Goal: Check status: Check status

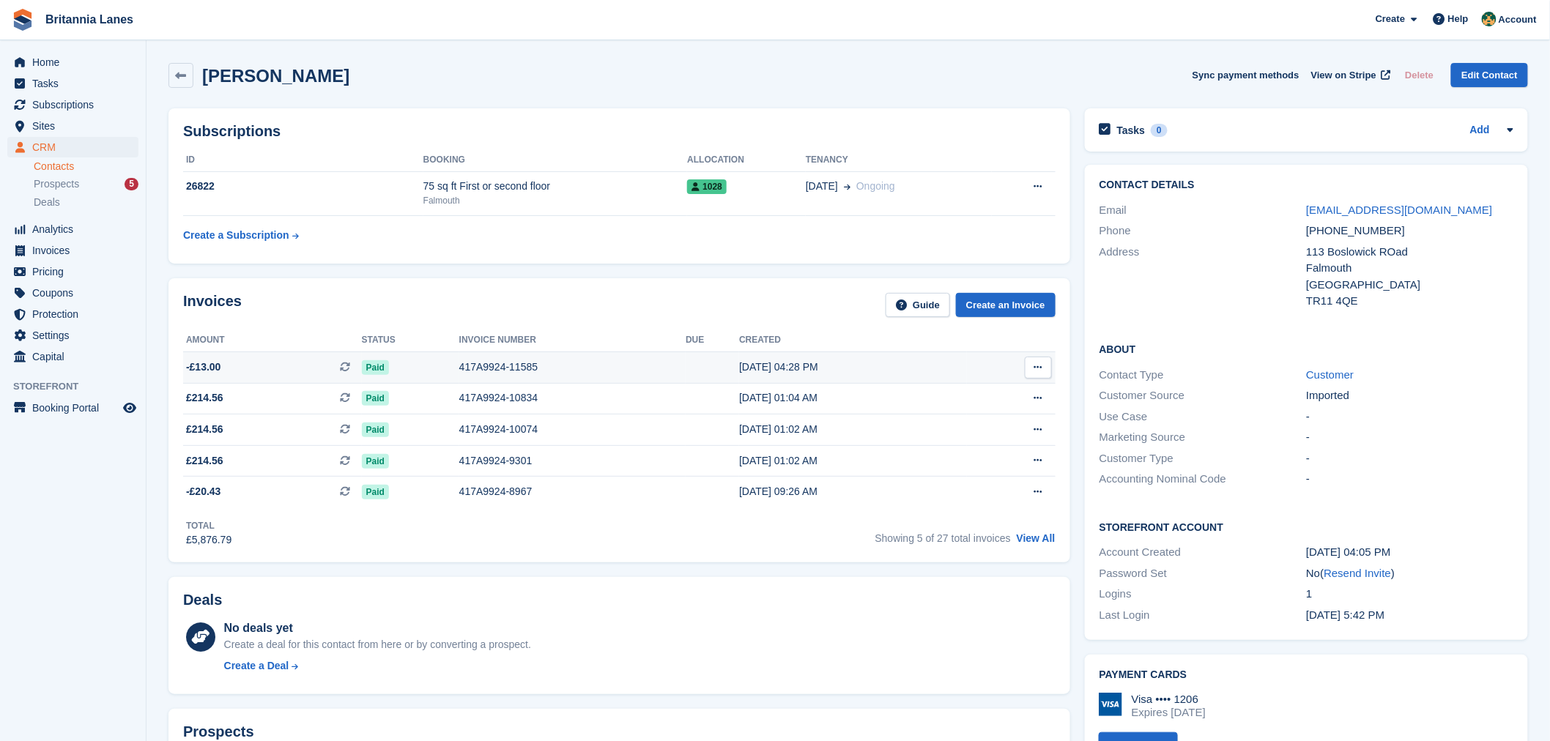
click at [483, 363] on div "417A9924-11585" at bounding box center [572, 367] width 226 height 15
click at [508, 401] on div "417A9924-10834" at bounding box center [572, 397] width 226 height 15
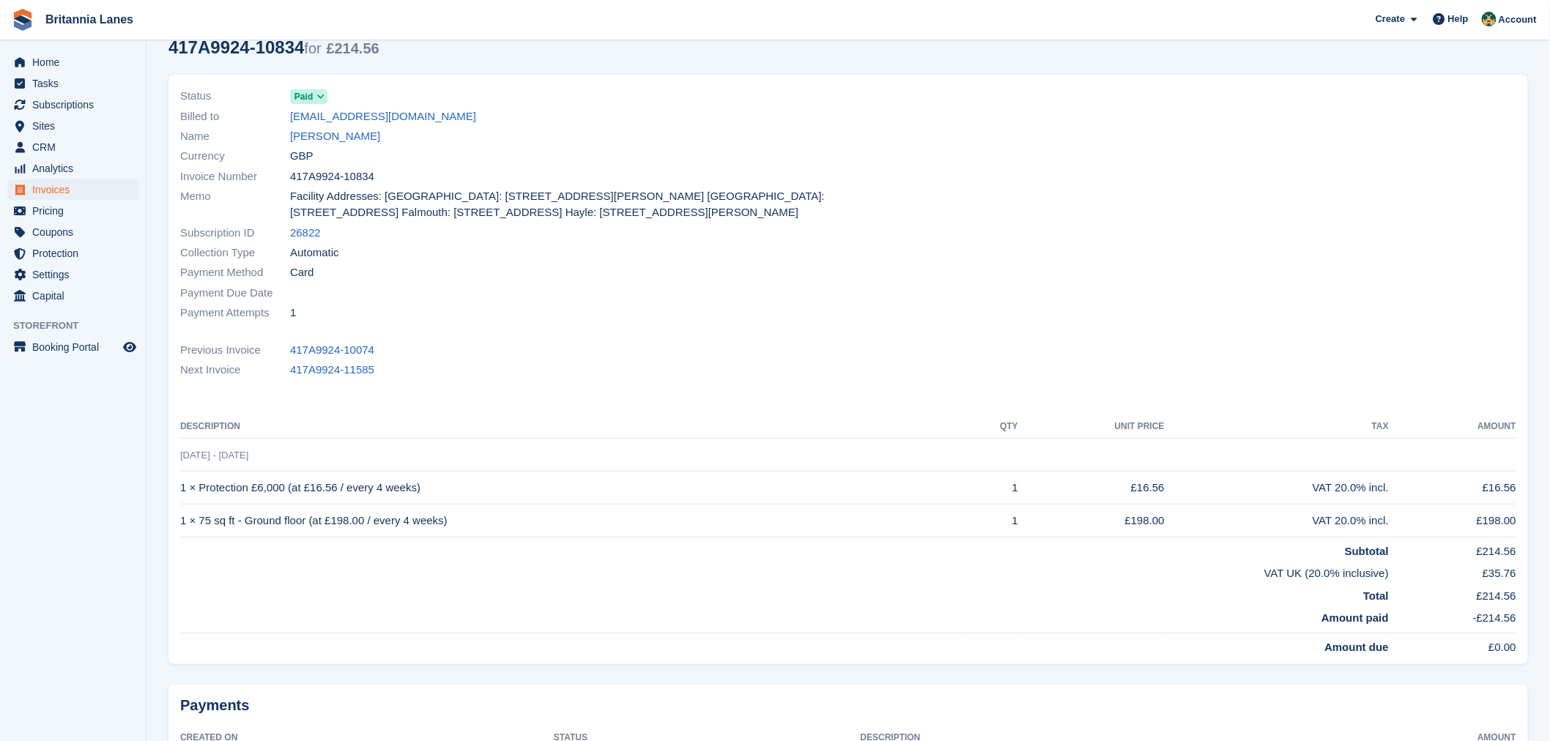
scroll to position [189, 0]
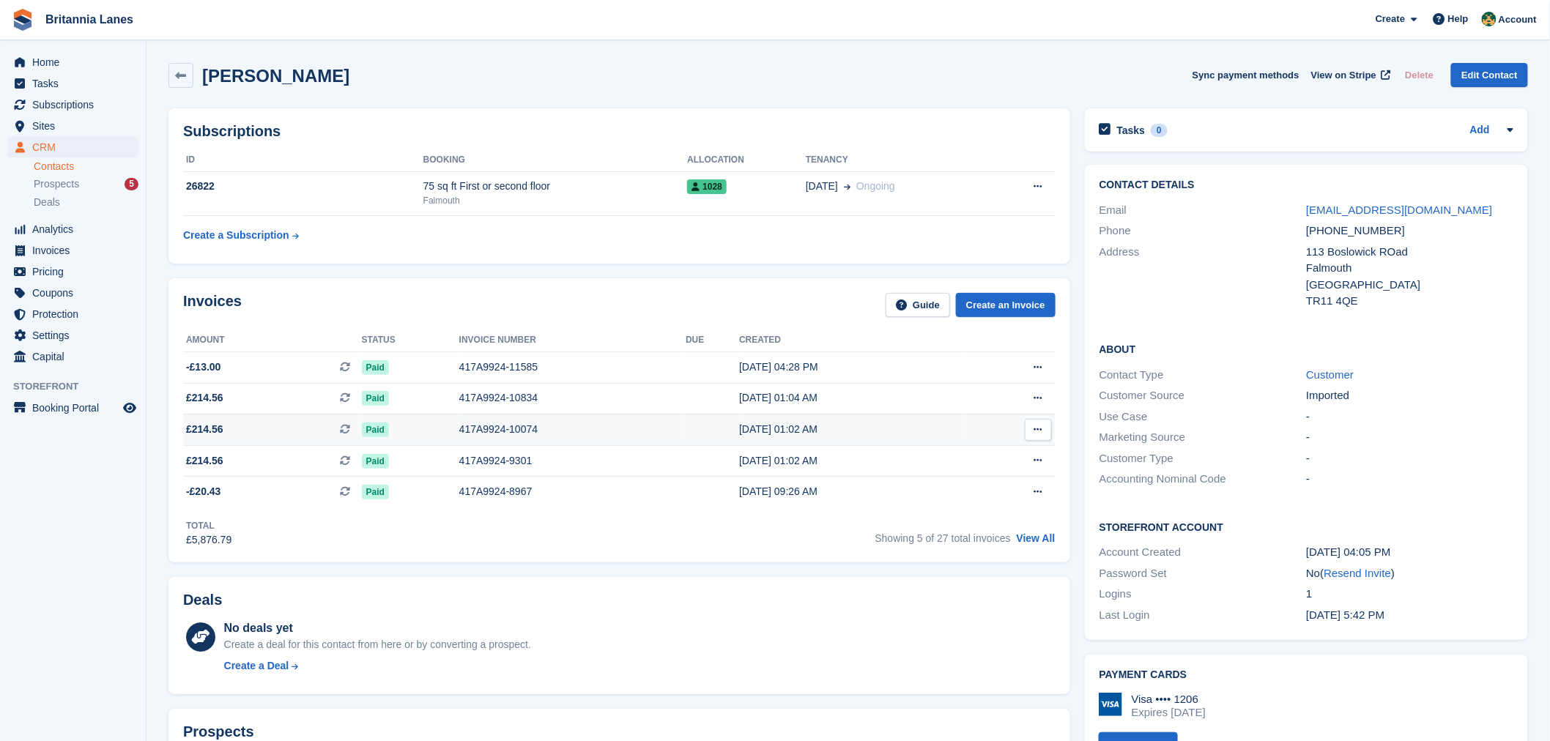
click at [494, 428] on div "417A9924-10074" at bounding box center [572, 429] width 226 height 15
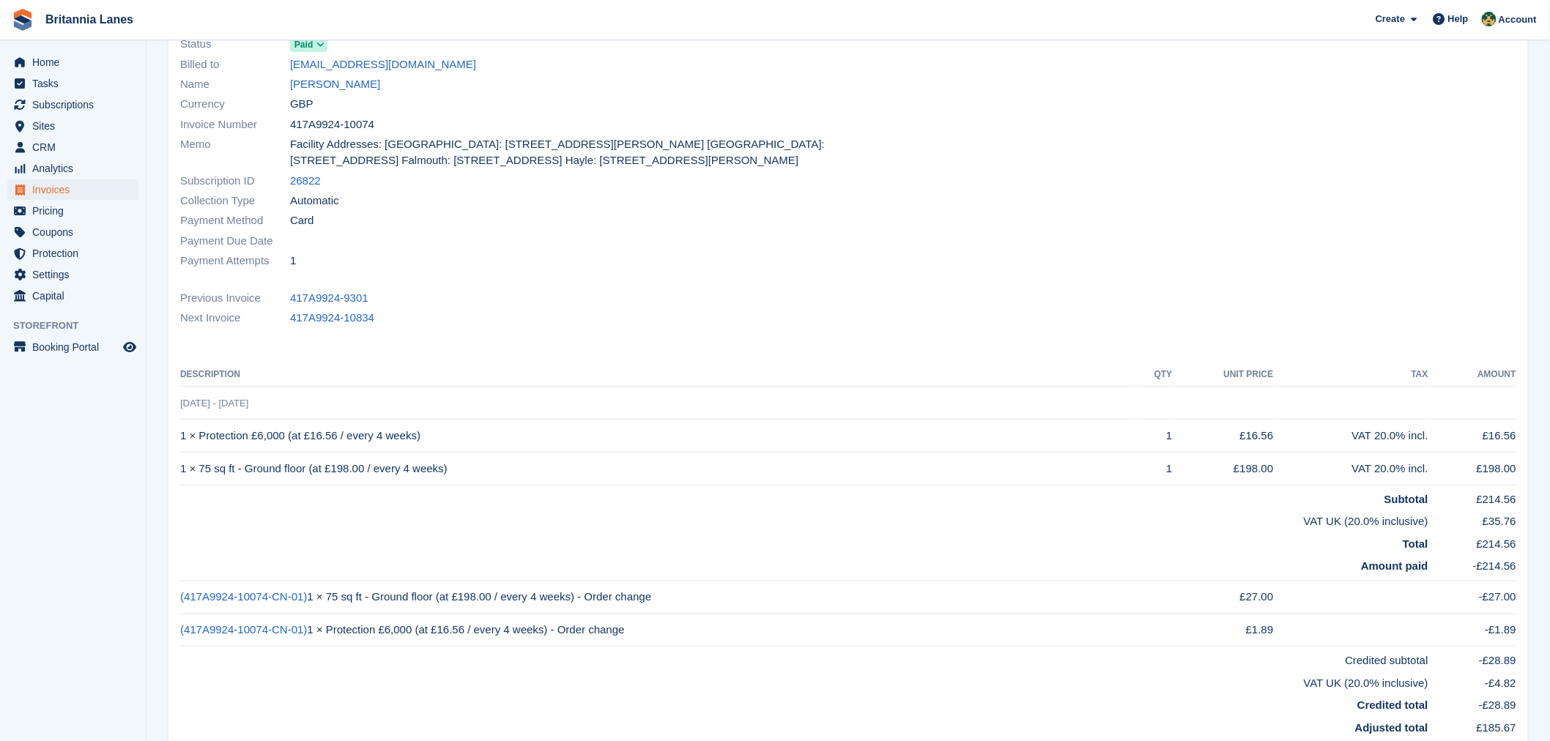
scroll to position [38, 0]
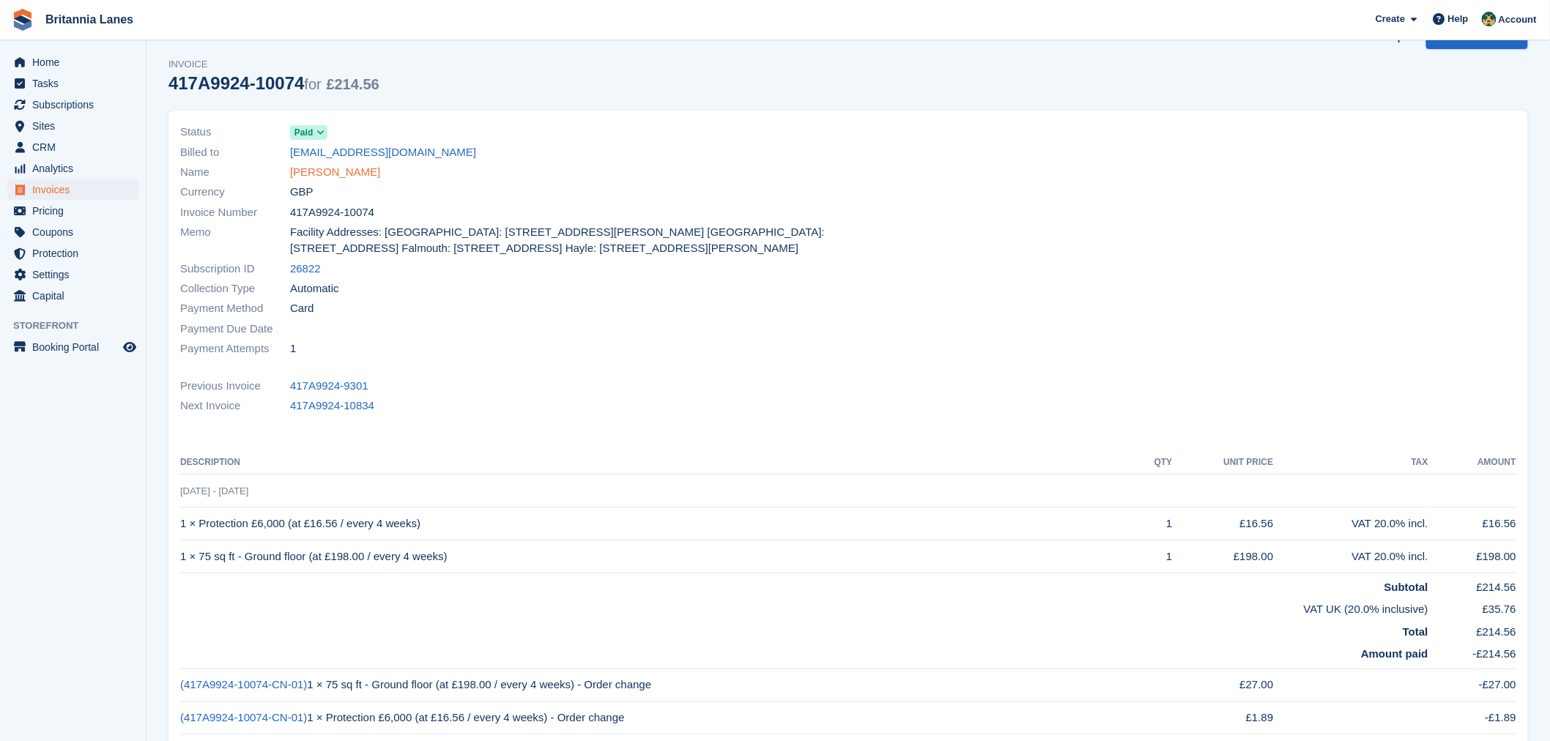
click at [357, 176] on link "[PERSON_NAME]" at bounding box center [335, 172] width 90 height 17
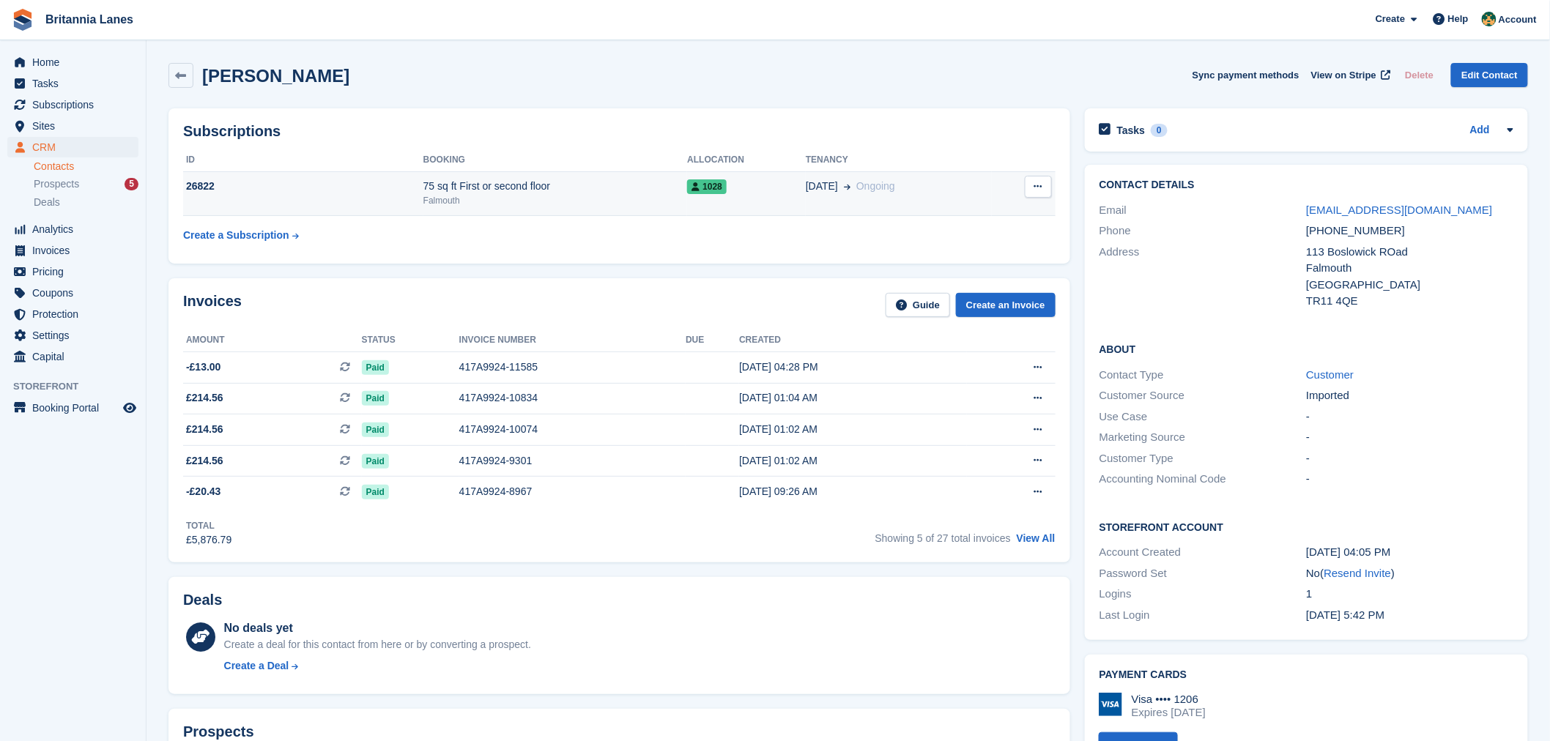
click at [498, 203] on div "Falmouth" at bounding box center [555, 200] width 264 height 13
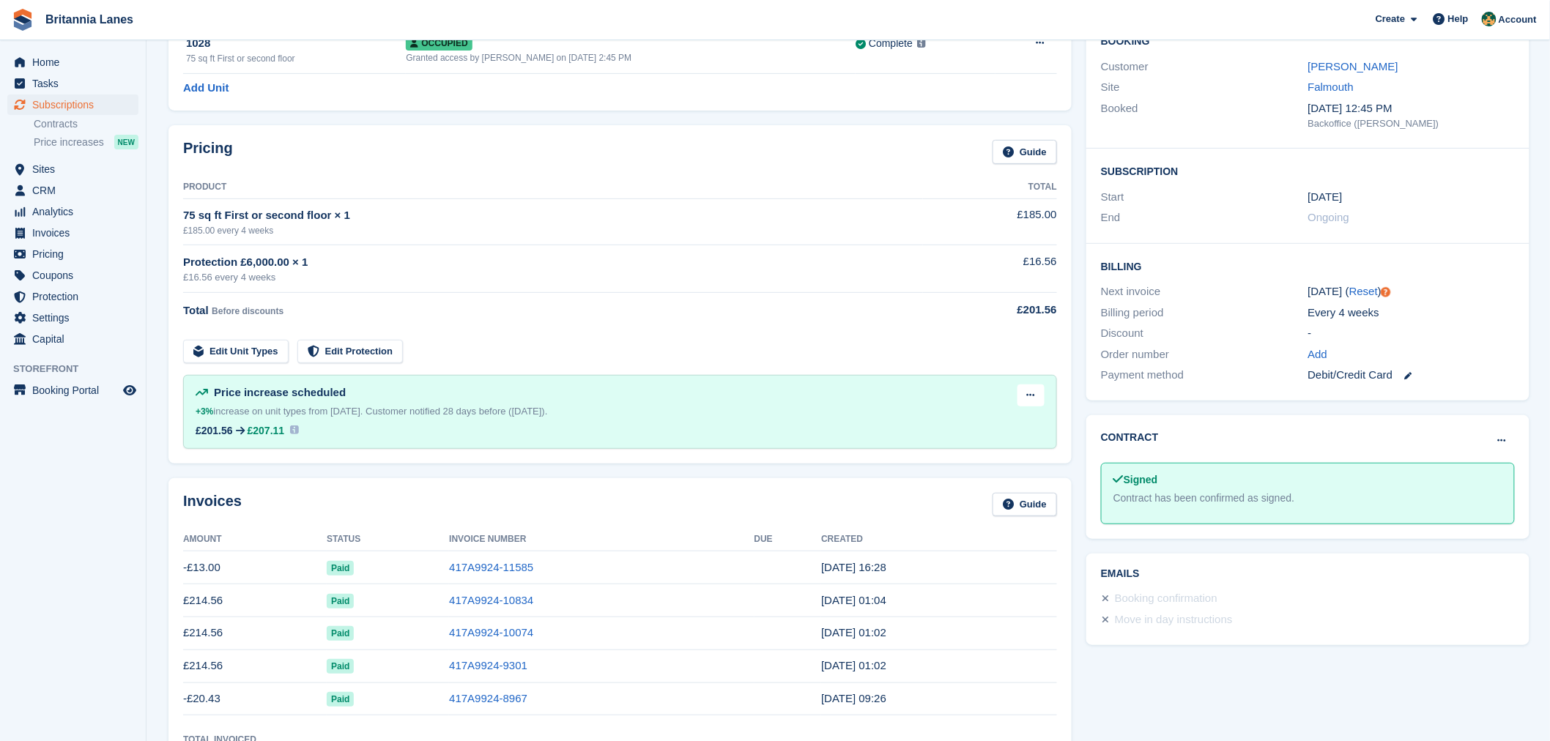
scroll to position [152, 0]
